Goal: Check status

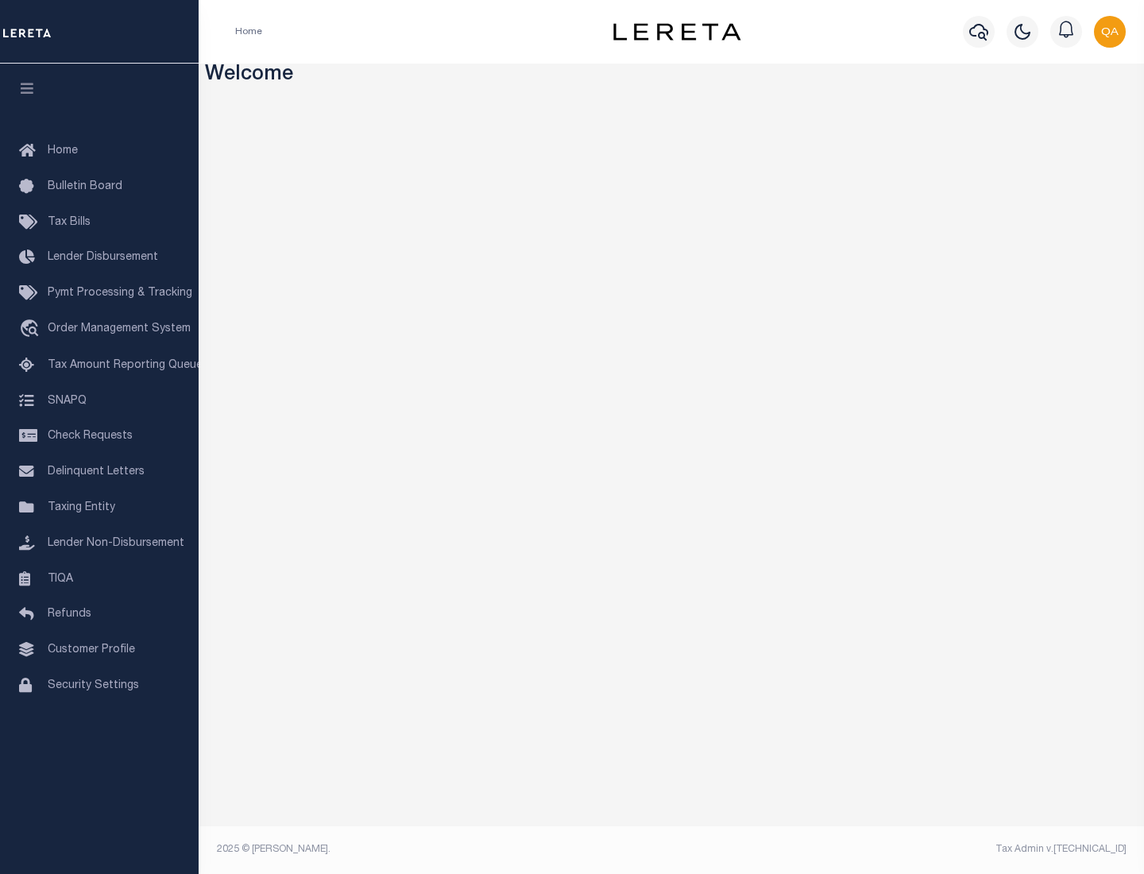
click at [99, 436] on span "Check Requests" at bounding box center [90, 436] width 85 height 11
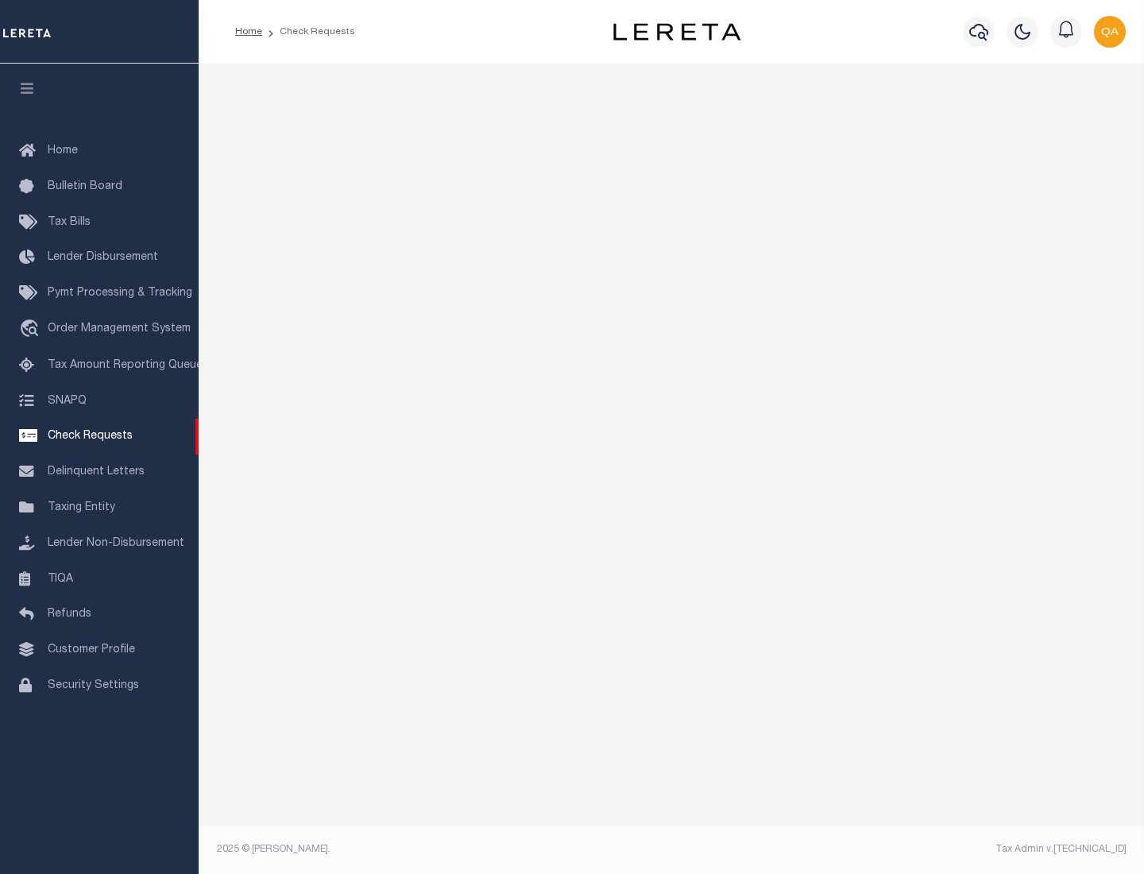
select select "50"
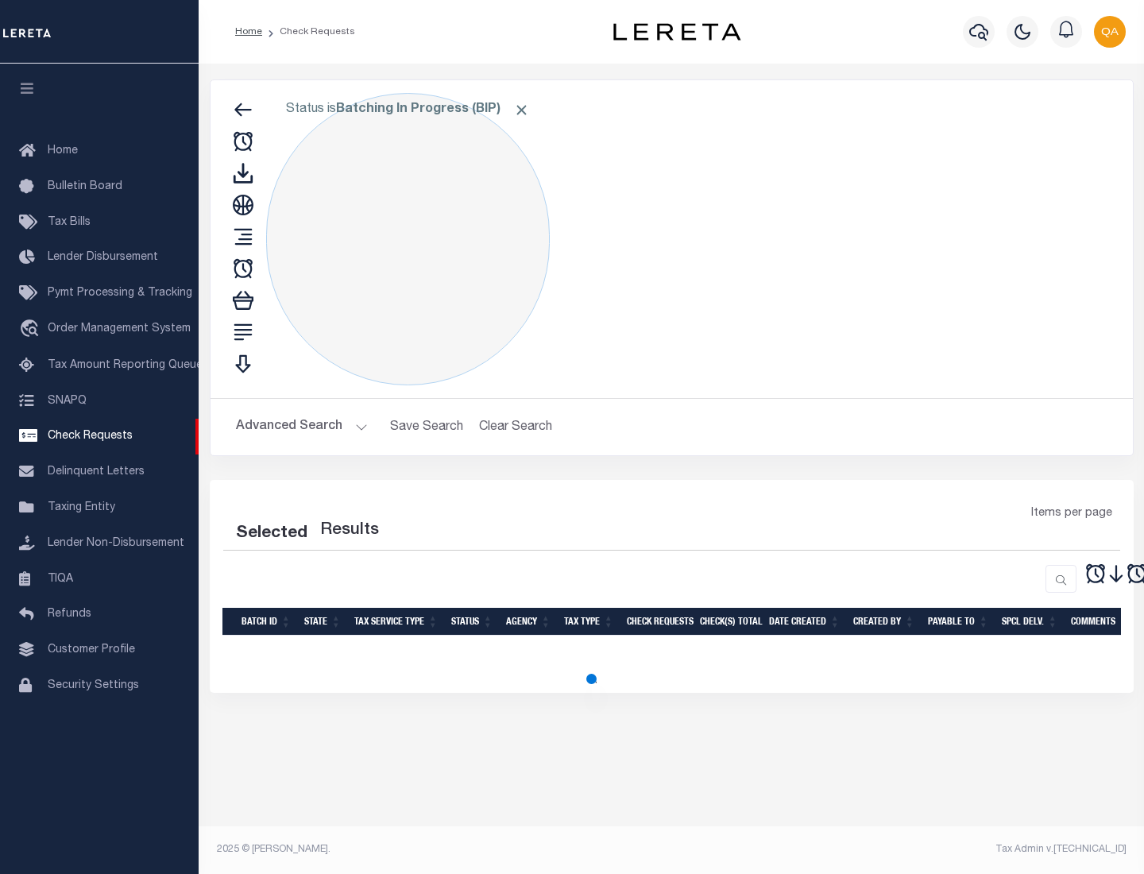
select select "50"
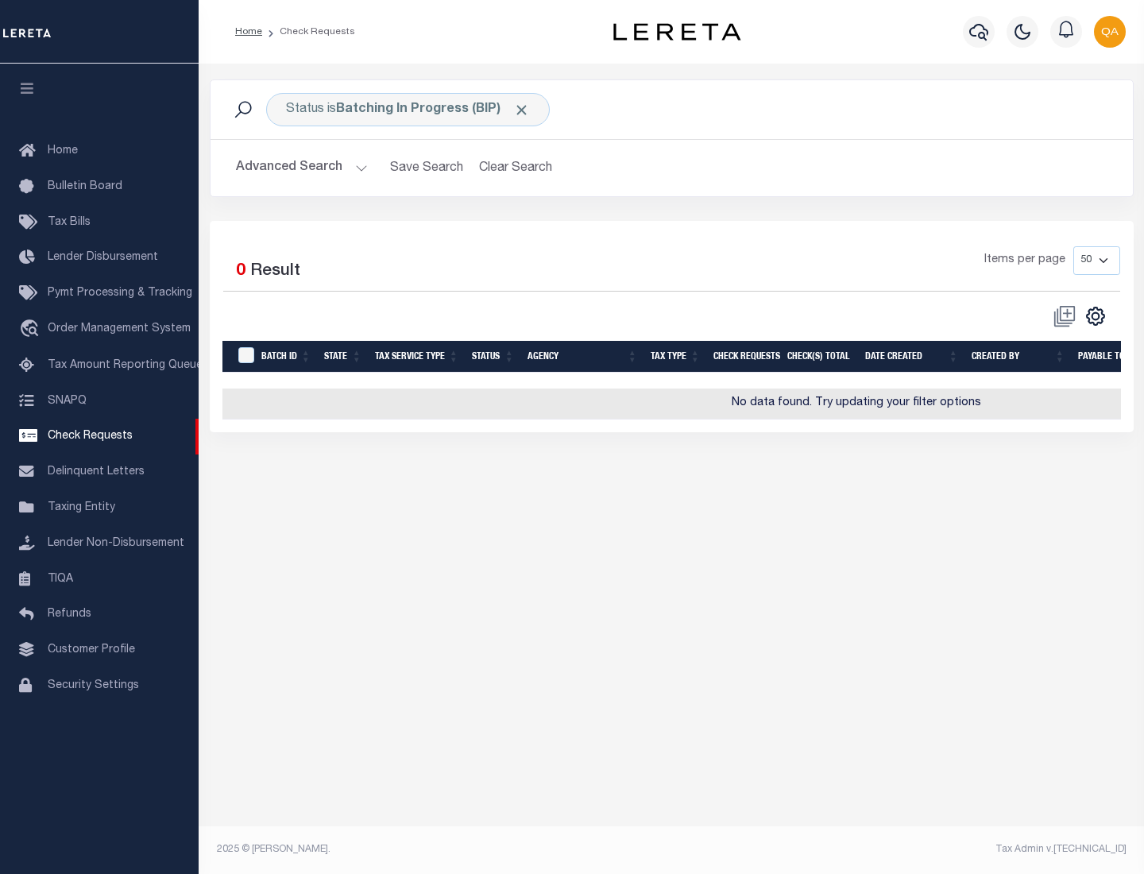
click at [522, 110] on span "Click to Remove" at bounding box center [521, 110] width 17 height 17
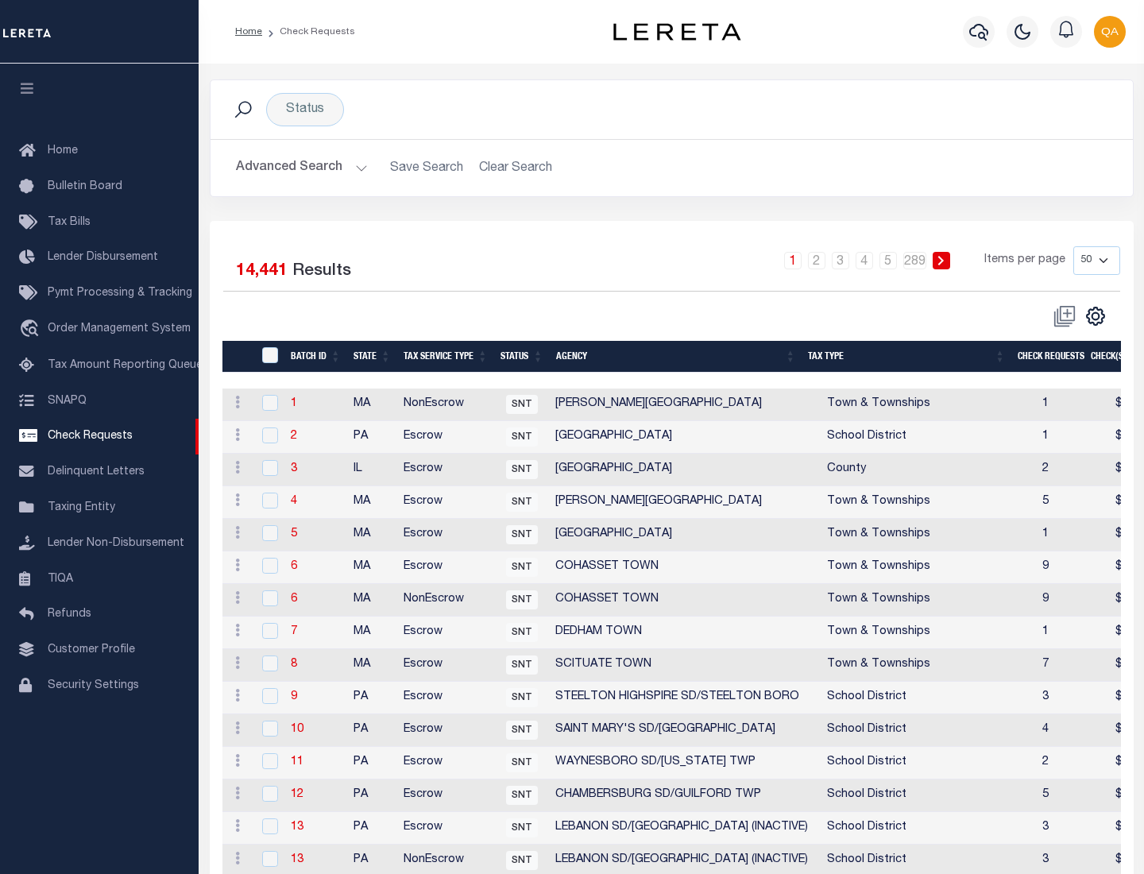
scroll to position [766, 0]
